Goal: Book appointment/travel/reservation

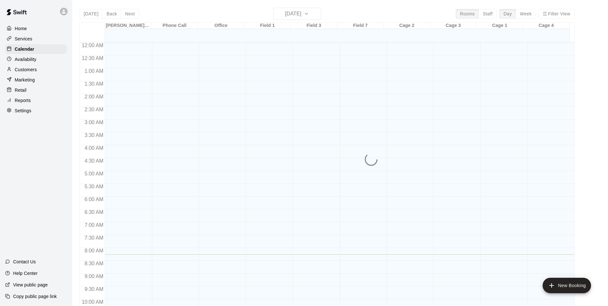
scroll to position [212, 0]
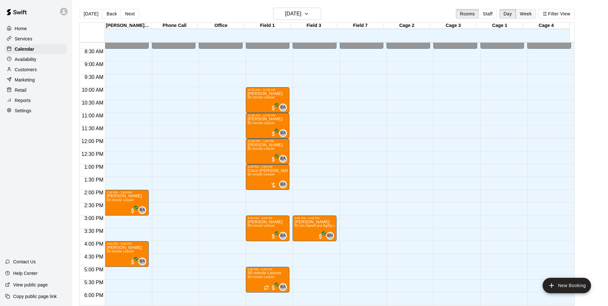
click at [534, 13] on button "Week" at bounding box center [525, 14] width 20 height 10
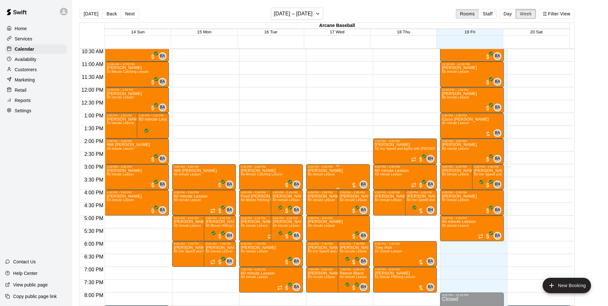
scroll to position [276, 0]
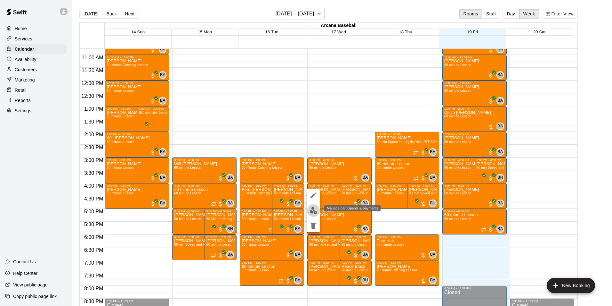
click at [312, 210] on img "edit" at bounding box center [313, 210] width 7 height 7
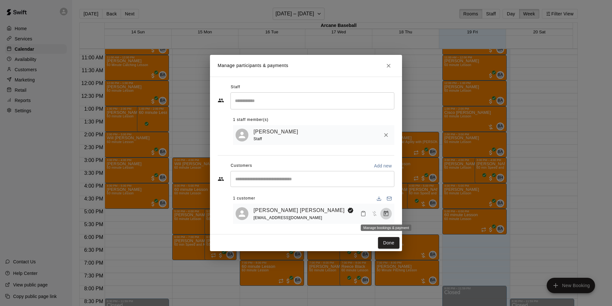
click at [383, 213] on icon "Manage bookings & payment" at bounding box center [386, 213] width 6 height 6
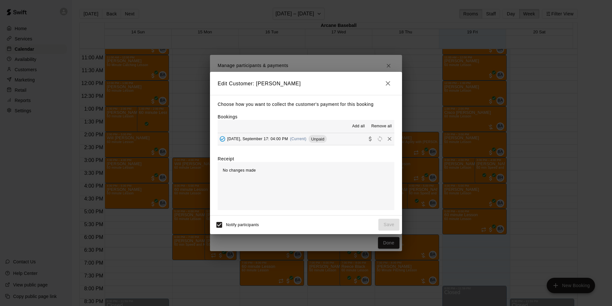
click at [255, 140] on span "[DATE], September 17: 04:00 PM" at bounding box center [257, 138] width 61 height 4
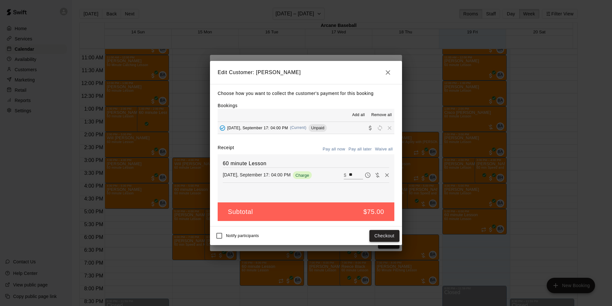
click at [371, 234] on button "Checkout" at bounding box center [385, 236] width 30 height 12
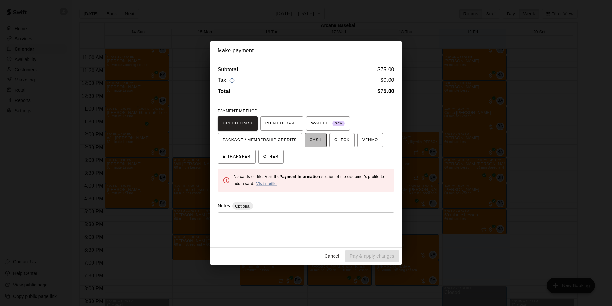
click at [314, 142] on span "CASH" at bounding box center [316, 140] width 12 height 10
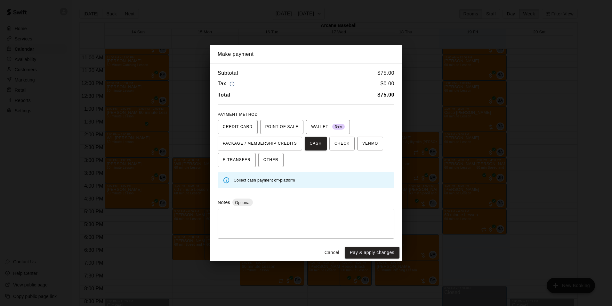
drag, startPoint x: 361, startPoint y: 252, endPoint x: 349, endPoint y: 256, distance: 12.5
click at [361, 252] on button "Pay & apply changes" at bounding box center [372, 252] width 55 height 12
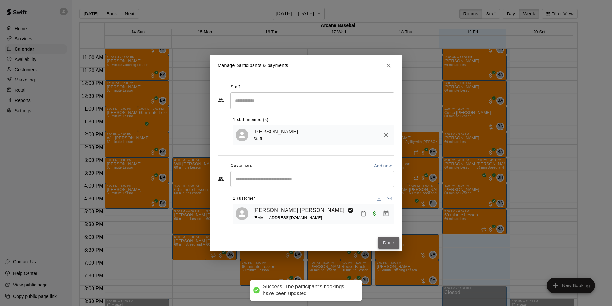
click at [397, 243] on button "Done" at bounding box center [388, 243] width 21 height 12
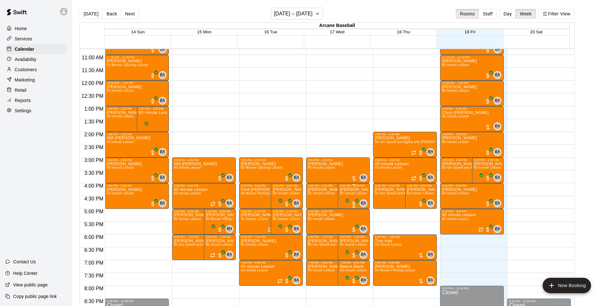
click at [357, 189] on p "[PERSON_NAME]" at bounding box center [354, 189] width 28 height 0
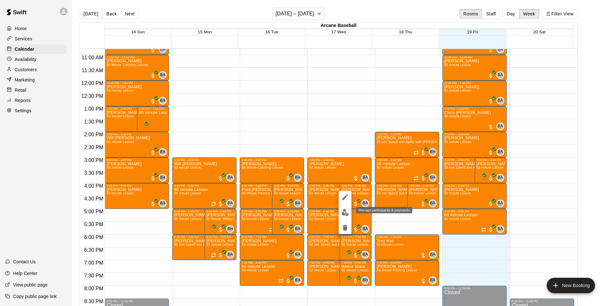
click at [344, 211] on img "edit" at bounding box center [345, 212] width 7 height 7
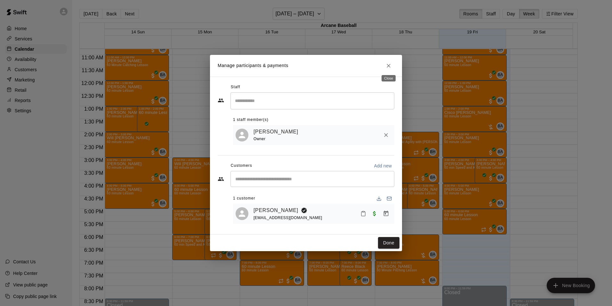
click at [391, 64] on icon "Close" at bounding box center [389, 65] width 6 height 6
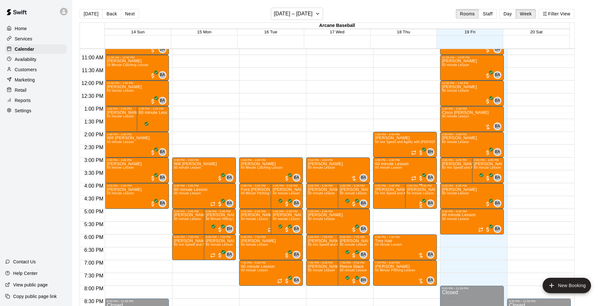
click at [415, 189] on p "[PERSON_NAME]" at bounding box center [421, 189] width 28 height 0
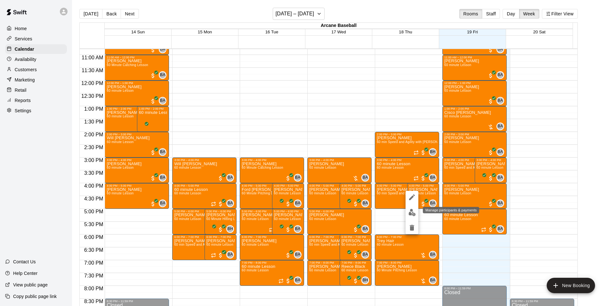
click at [409, 209] on img "edit" at bounding box center [412, 212] width 7 height 7
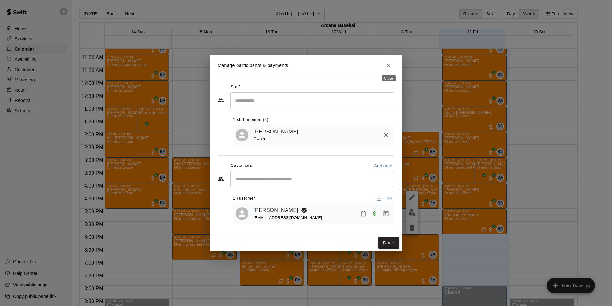
click at [386, 63] on icon "Close" at bounding box center [389, 65] width 6 height 6
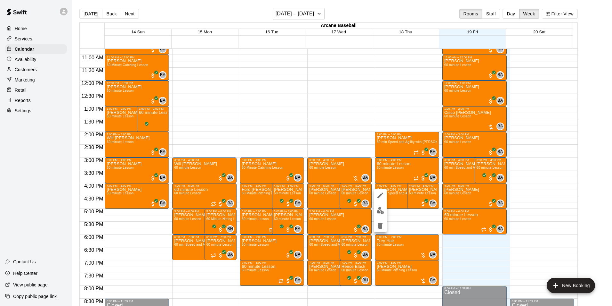
click at [372, 103] on div at bounding box center [306, 153] width 612 height 306
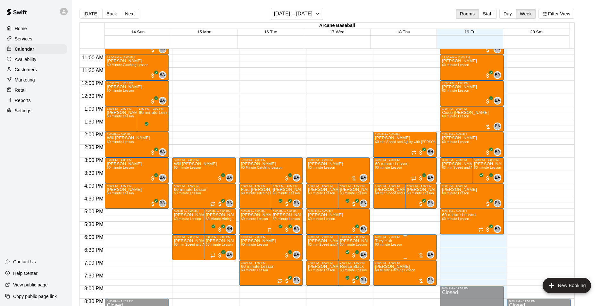
click at [381, 238] on div "6:00 PM – 7:00 PM" at bounding box center [405, 236] width 60 height 3
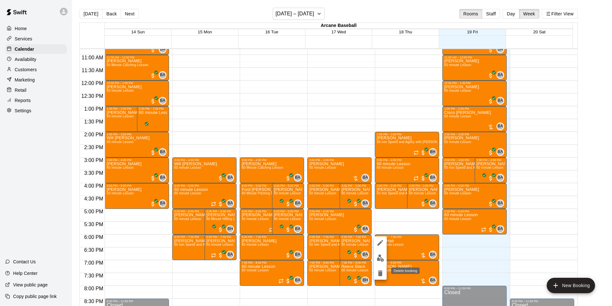
click at [379, 274] on icon "delete" at bounding box center [380, 273] width 4 height 6
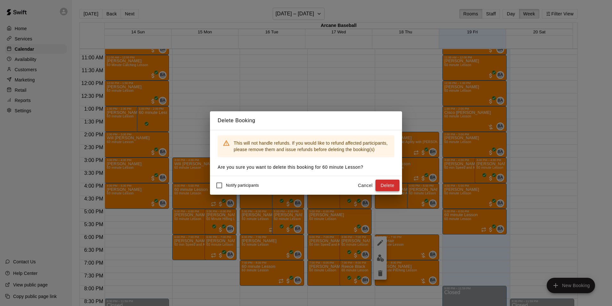
click at [384, 183] on button "Delete" at bounding box center [388, 185] width 24 height 12
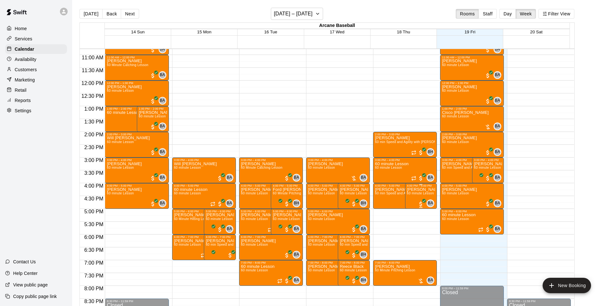
click at [422, 189] on p "[PERSON_NAME]" at bounding box center [421, 189] width 28 height 0
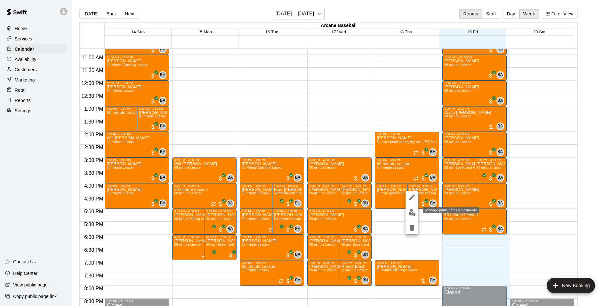
click at [412, 211] on img "edit" at bounding box center [412, 212] width 7 height 7
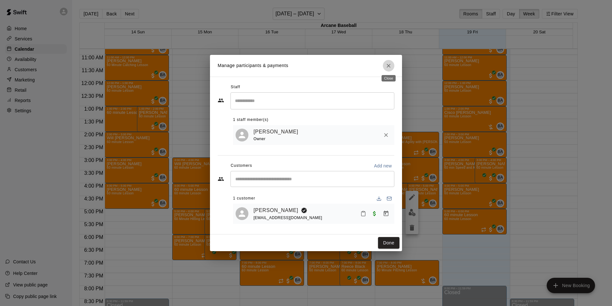
drag, startPoint x: 391, startPoint y: 62, endPoint x: 390, endPoint y: 83, distance: 20.6
click at [391, 63] on icon "Close" at bounding box center [389, 65] width 6 height 6
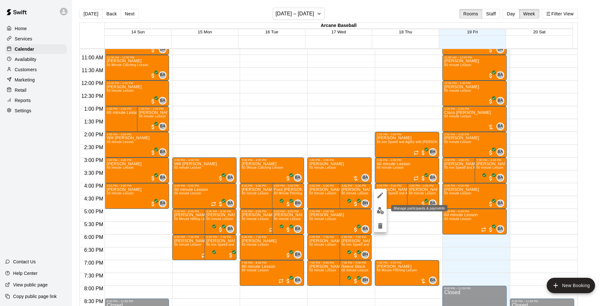
click at [380, 211] on img "edit" at bounding box center [380, 210] width 7 height 7
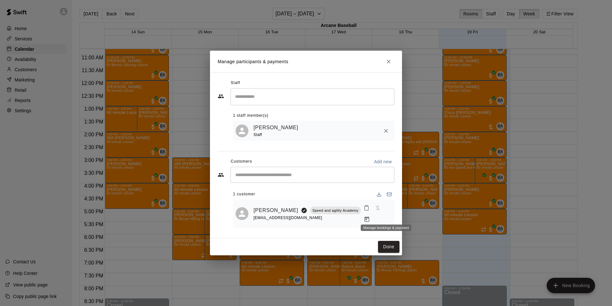
click at [370, 216] on icon "Manage bookings & payment" at bounding box center [367, 219] width 6 height 6
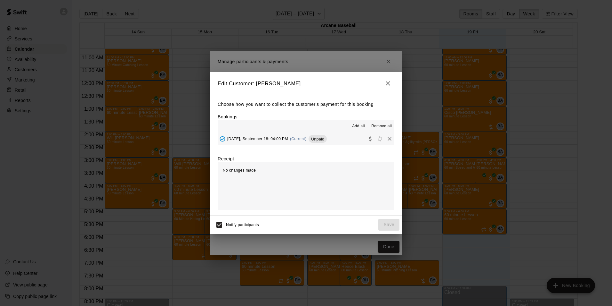
click at [240, 138] on span "[DATE], September 18: 04:00 PM" at bounding box center [257, 138] width 61 height 4
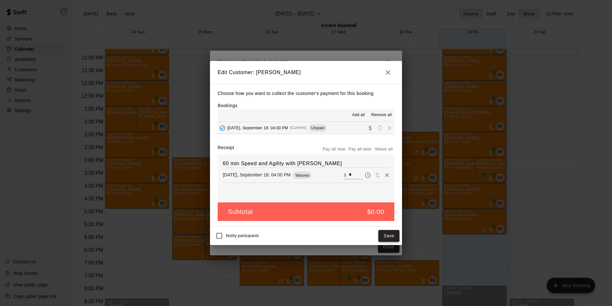
click at [382, 234] on button "Save" at bounding box center [389, 236] width 21 height 12
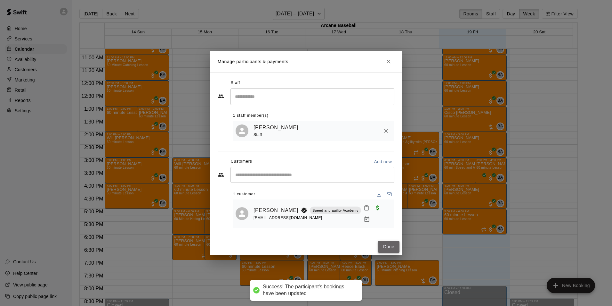
click at [388, 241] on button "Done" at bounding box center [388, 247] width 21 height 12
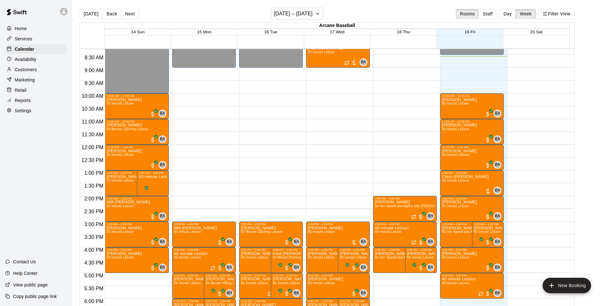
scroll to position [340, 0]
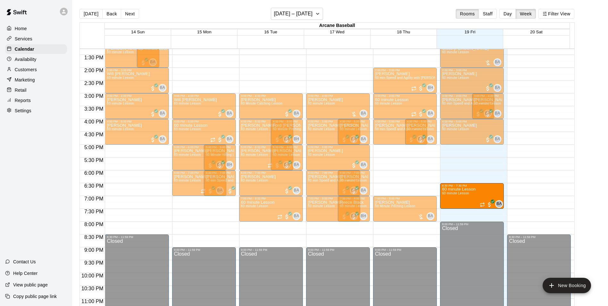
drag, startPoint x: 458, startPoint y: 156, endPoint x: 460, endPoint y: 194, distance: 38.8
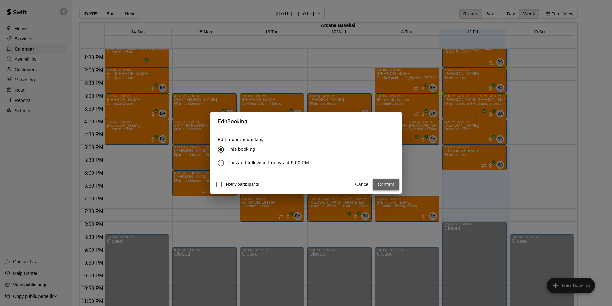
click at [388, 184] on button "Confirm" at bounding box center [386, 184] width 27 height 12
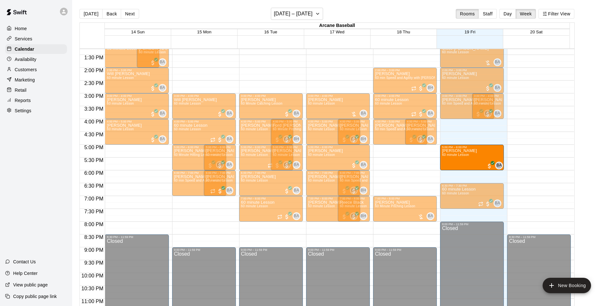
drag, startPoint x: 463, startPoint y: 134, endPoint x: 468, endPoint y: 164, distance: 30.2
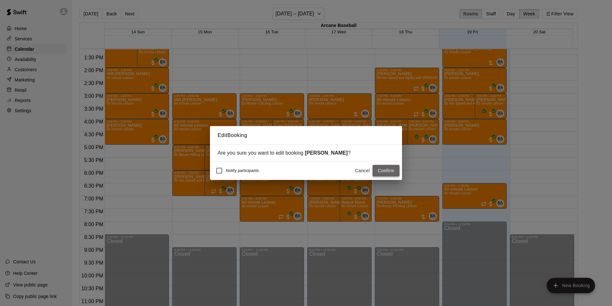
click at [376, 174] on button "Confirm" at bounding box center [386, 171] width 27 height 12
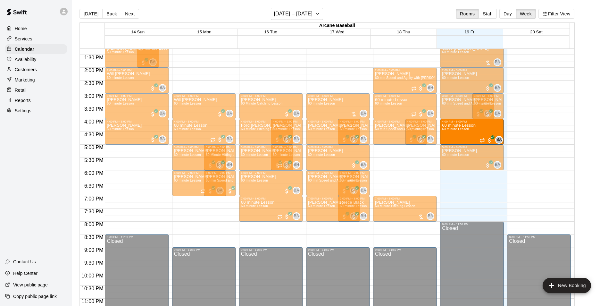
drag, startPoint x: 455, startPoint y: 202, endPoint x: 452, endPoint y: 140, distance: 62.5
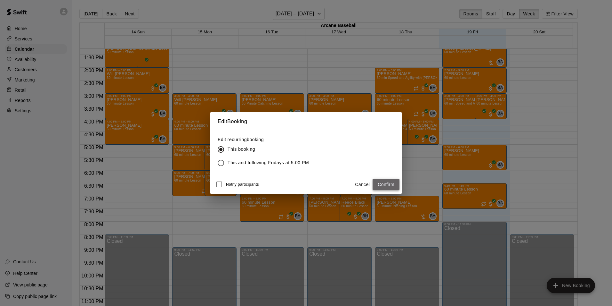
click at [394, 186] on button "Confirm" at bounding box center [386, 184] width 27 height 12
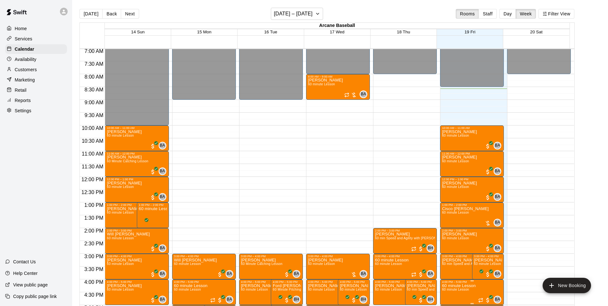
scroll to position [212, 0]
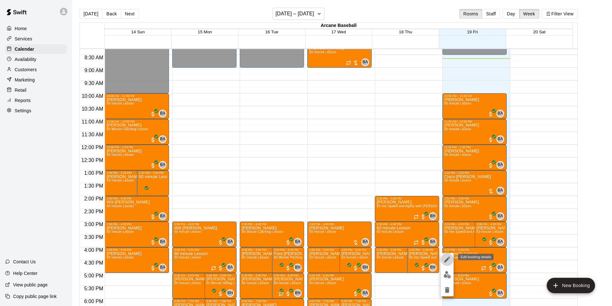
click at [449, 259] on icon "edit" at bounding box center [448, 259] width 6 height 6
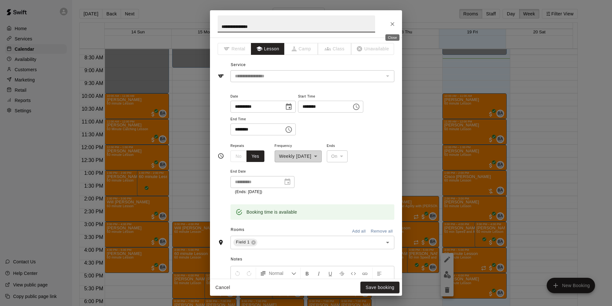
click at [393, 24] on icon "Close" at bounding box center [393, 24] width 4 height 4
